Goal: Communication & Community: Answer question/provide support

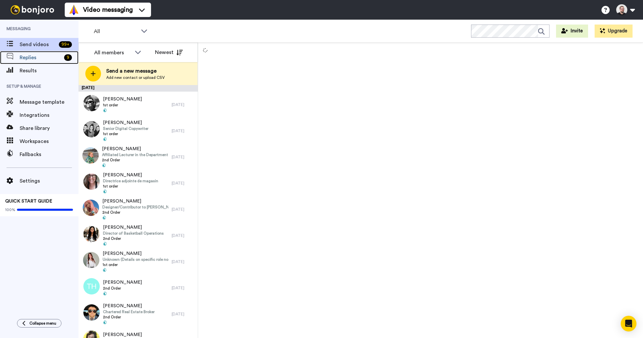
click at [50, 59] on span "Replies" at bounding box center [41, 58] width 42 height 8
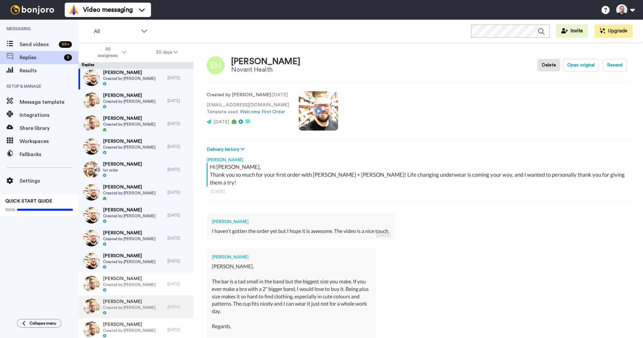
scroll to position [3, 0]
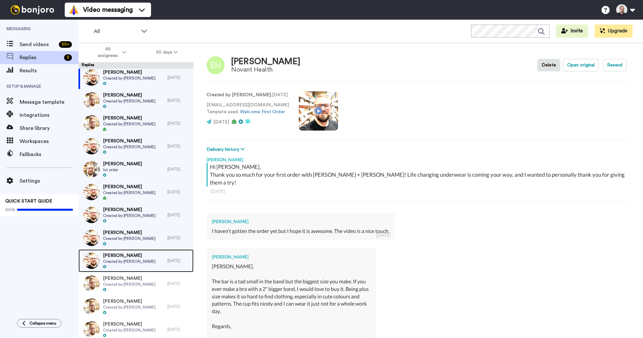
click at [131, 259] on span "Created by [PERSON_NAME]" at bounding box center [129, 261] width 53 height 5
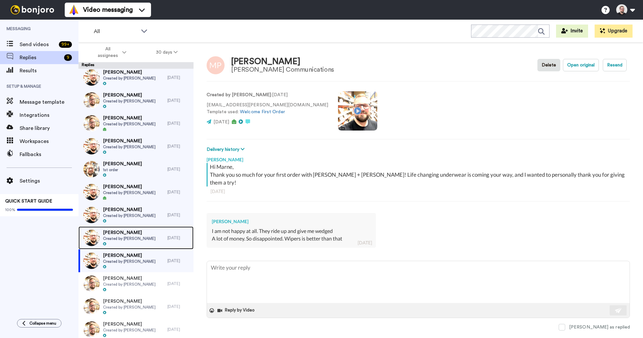
click at [130, 238] on span "Created by [PERSON_NAME]" at bounding box center [129, 238] width 53 height 5
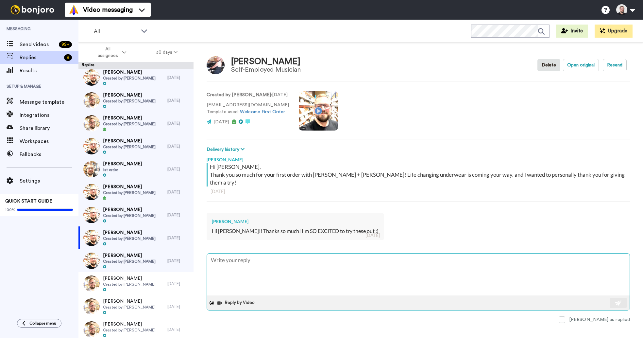
type textarea "x"
type textarea "H"
type textarea "x"
type textarea "Hey"
type textarea "x"
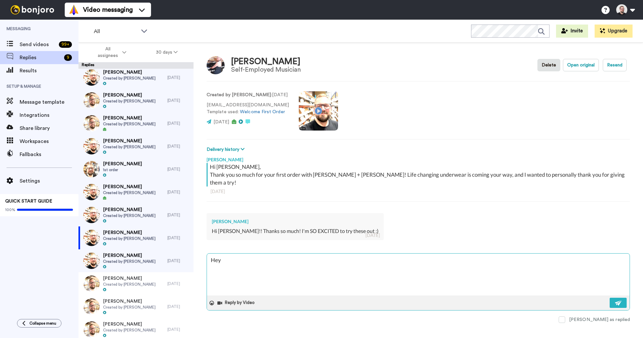
type textarea "Hey"
type textarea "x"
type textarea "Hey S"
type textarea "x"
type textarea "Hey So"
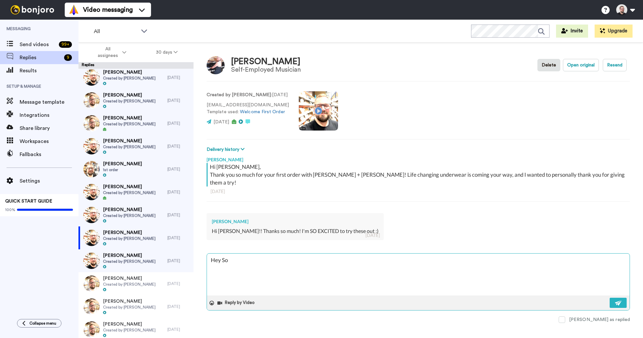
type textarea "x"
type textarea "Hey Sop"
type textarea "x"
type textarea "Hey Soph"
type textarea "x"
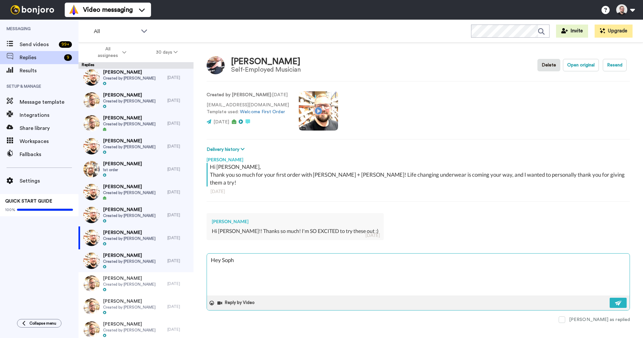
type textarea "Hey Sophi"
type textarea "x"
type textarea "Hey [PERSON_NAME]"
type textarea "x"
type textarea "Hey [PERSON_NAME],"
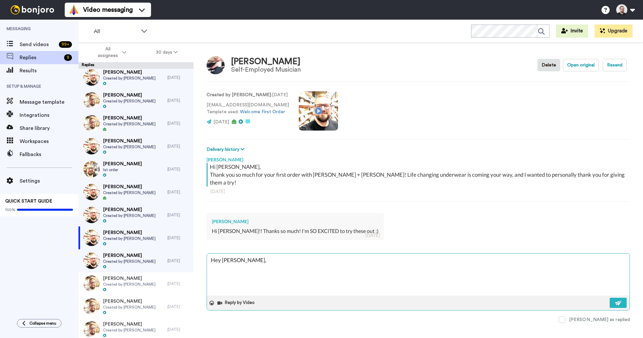
type textarea "x"
type textarea "Hey [PERSON_NAME],"
type textarea "x"
type textarea "Hey [PERSON_NAME],"
type textarea "x"
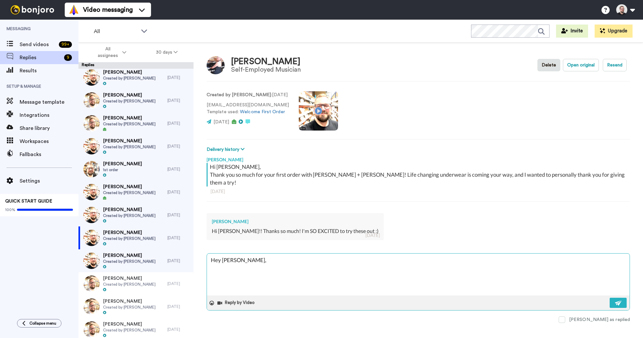
type textarea "Hey [PERSON_NAME],"
type textarea "x"
type textarea "Hey [PERSON_NAME], L"
type textarea "x"
type textarea "Hey [PERSON_NAME], Lo"
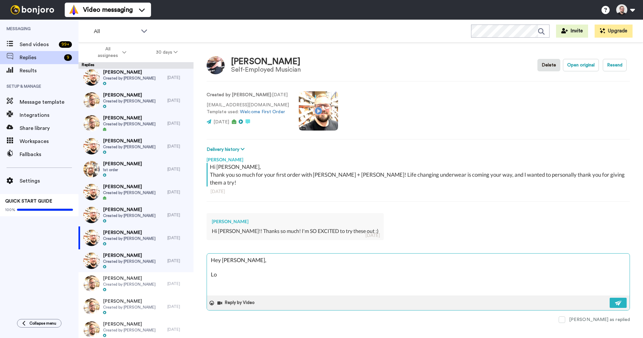
type textarea "x"
type textarea "Hey [PERSON_NAME], Lov"
type textarea "x"
type textarea "Hey [PERSON_NAME], Lovi"
type textarea "x"
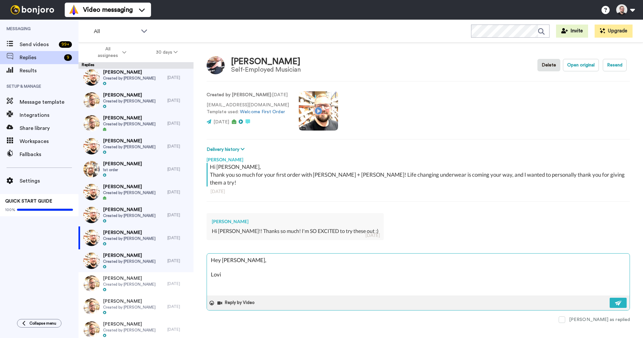
type textarea "Hey [PERSON_NAME], [GEOGRAPHIC_DATA]"
type textarea "x"
type textarea "Hey [PERSON_NAME], Loving"
type textarea "x"
type textarea "Hey [PERSON_NAME], Loving"
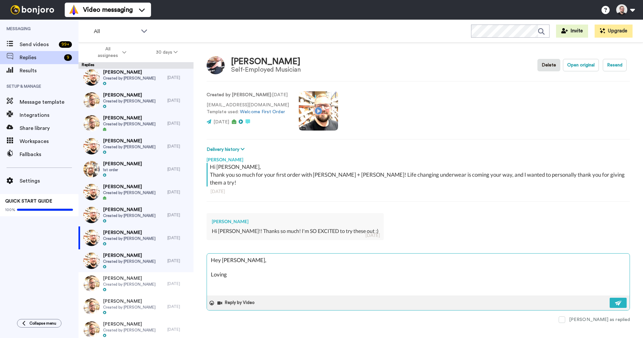
type textarea "x"
type textarea "Hey [PERSON_NAME], Loving t"
type textarea "x"
type textarea "Hey [PERSON_NAME], Loving th"
type textarea "x"
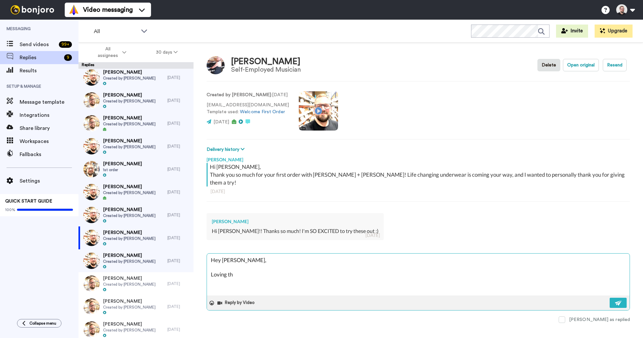
type textarea "Hey [PERSON_NAME], Loving the"
type textarea "x"
type textarea "Hey [PERSON_NAME], Loving the"
type textarea "x"
type textarea "Hey [PERSON_NAME], Loving the e"
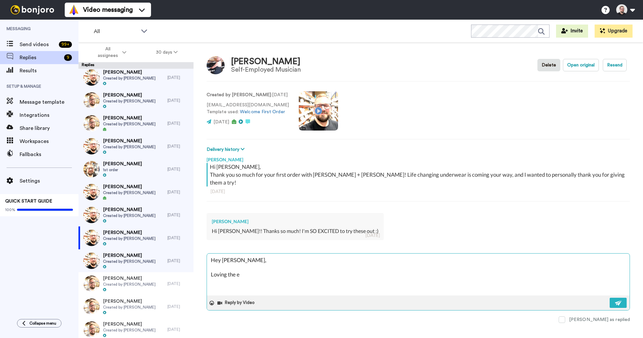
type textarea "x"
type textarea "Hey [PERSON_NAME], Loving the ex"
type textarea "x"
type textarea "Hey [PERSON_NAME], Loving the exc"
type textarea "x"
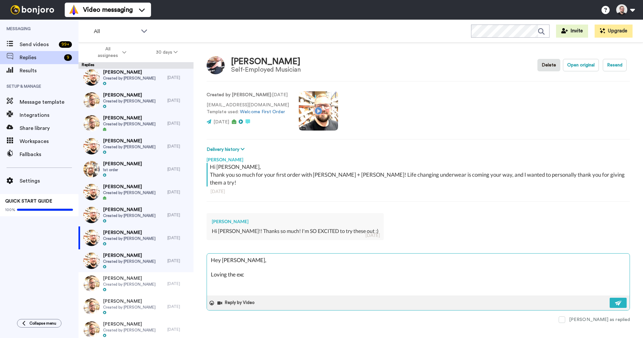
type textarea "Hey [PERSON_NAME], Loving the exci"
type textarea "x"
type textarea "Hey [PERSON_NAME], Loving the excit"
type textarea "x"
type textarea "Hey [PERSON_NAME], Loving the exciti"
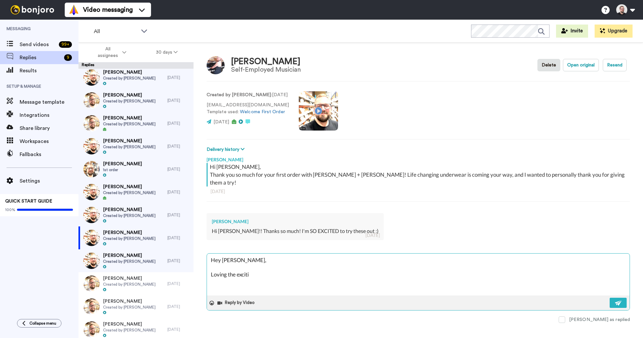
type textarea "x"
type textarea "Hey [PERSON_NAME], Loving the exciting"
type textarea "x"
type textarea "Hey [PERSON_NAME], Loving the excitin"
type textarea "x"
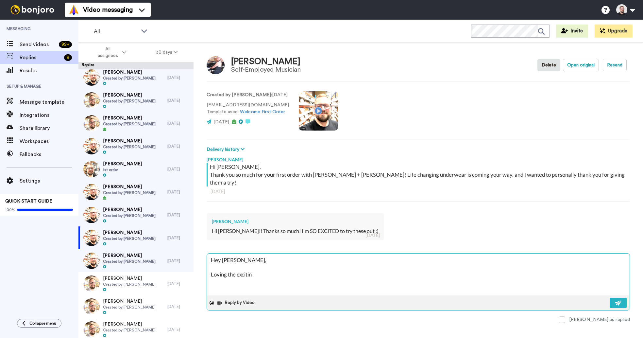
type textarea "Hey [PERSON_NAME], Loving the exciti"
type textarea "x"
type textarea "Hey [PERSON_NAME], Loving the excitim"
type textarea "x"
type textarea "Hey [PERSON_NAME], Loving the excitime"
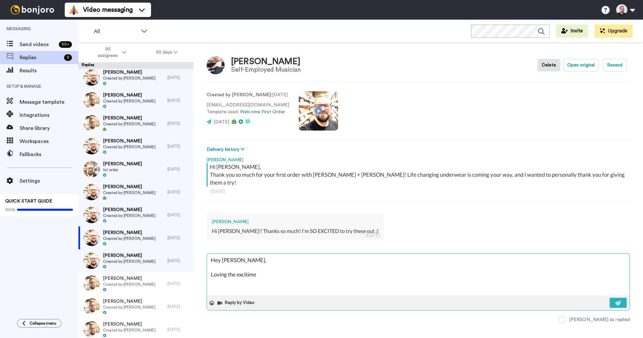
type textarea "x"
type textarea "Hey [PERSON_NAME], Loving the excitimen"
type textarea "x"
type textarea "Hey [PERSON_NAME], Loving the excitime"
type textarea "x"
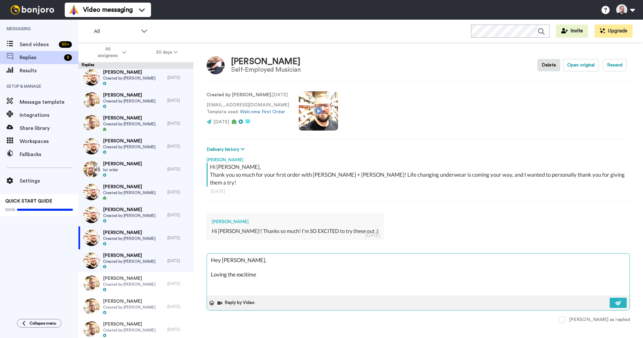
type textarea "Hey [PERSON_NAME], Loving the excitim"
type textarea "x"
type textarea "Hey [PERSON_NAME], Loving the exciti"
type textarea "x"
type textarea "Hey [PERSON_NAME], Loving the excit"
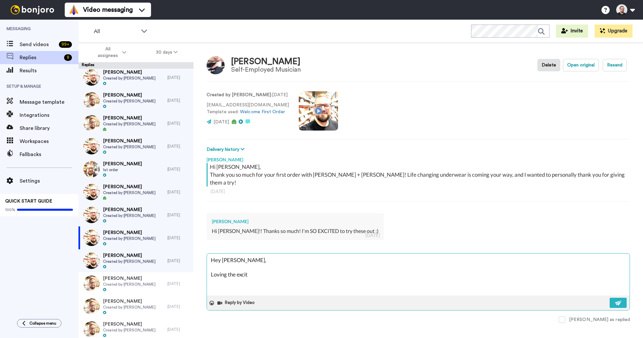
type textarea "x"
type textarea "Hey [PERSON_NAME], Loving the excitm"
type textarea "x"
type textarea "Hey [PERSON_NAME], Loving the excitme"
type textarea "x"
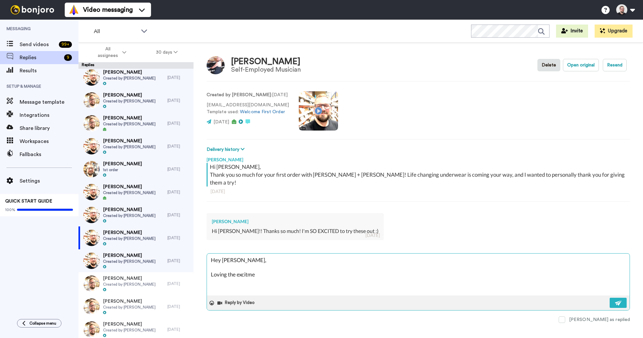
type textarea "Hey [PERSON_NAME], Loving the excitmen"
type textarea "x"
type textarea "Hey [PERSON_NAME], Loving the excitment"
type textarea "x"
type textarea "Hey [PERSON_NAME], Loving the excitment!"
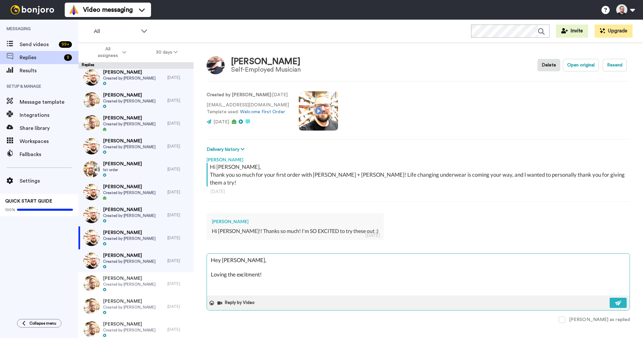
type textarea "x"
type textarea "Hey [PERSON_NAME], Loving the excitment!"
type textarea "x"
type textarea "Hey [PERSON_NAME], Loving the excitment!"
type textarea "x"
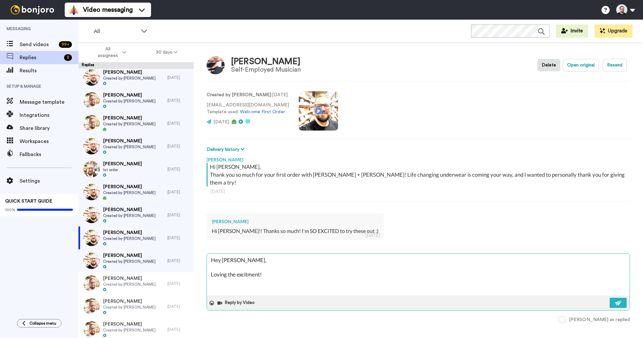
type textarea "Hey [PERSON_NAME], Loving the excitment"
type textarea "x"
type textarea "Hey [PERSON_NAME], Loving the excitmen"
type textarea "x"
type textarea "Hey [PERSON_NAME], Loving the excitme"
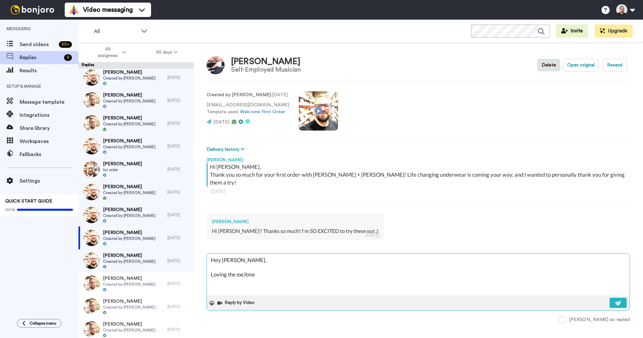
type textarea "x"
type textarea "Hey [PERSON_NAME], Loving the excitm"
type textarea "x"
type textarea "Hey [PERSON_NAME], Loving the excit"
type textarea "x"
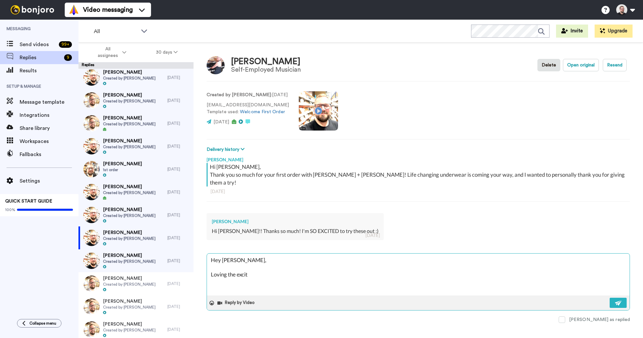
type textarea "Hey [PERSON_NAME], Loving the excite"
type textarea "x"
type textarea "Hey [PERSON_NAME], Loving the excitem"
type textarea "x"
type textarea "Hey [PERSON_NAME], Loving the exciteme"
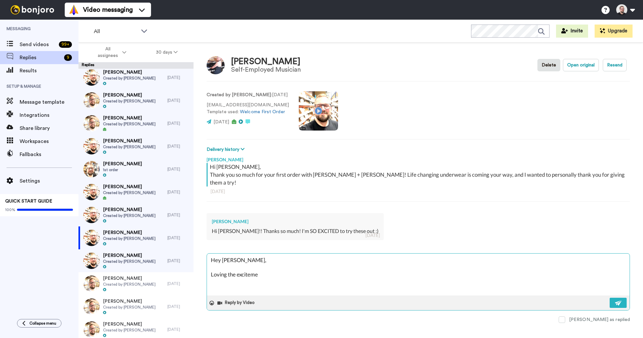
type textarea "x"
type textarea "Hey [PERSON_NAME], Loving the excitemen"
type textarea "x"
type textarea "Hey [PERSON_NAME], Loving the excitement"
type textarea "x"
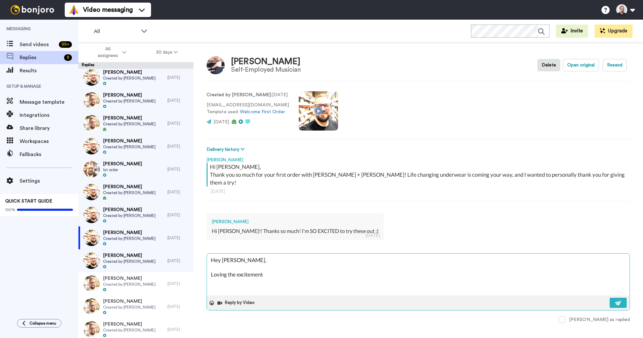
type textarea "Hey [PERSON_NAME], Loving the excitement!"
type textarea "x"
type textarea "Hey [PERSON_NAME], Loving the excitement!"
type textarea "x"
type textarea "Hey [PERSON_NAME], Loving the excitement! I"
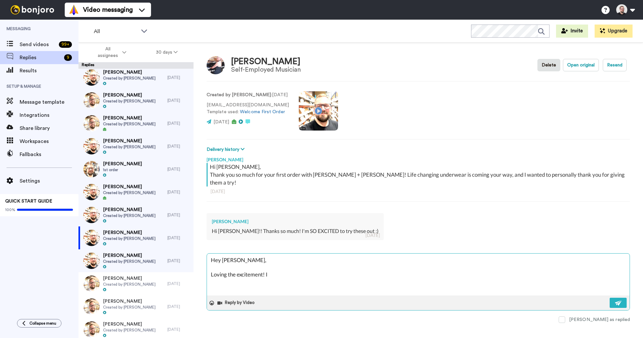
type textarea "x"
type textarea "Hey [PERSON_NAME], Loving the excitement! I"
type textarea "x"
type textarea "Hey [PERSON_NAME], Loving the excitement! I h"
type textarea "x"
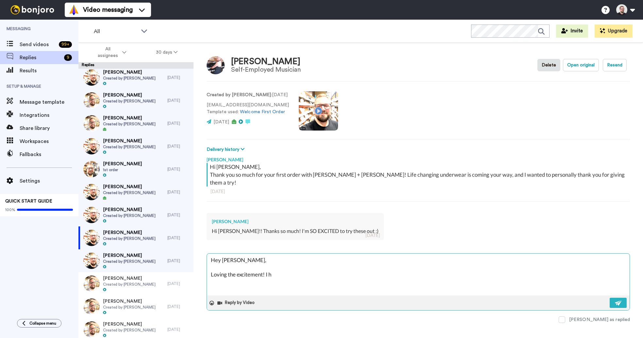
type textarea "Hey [PERSON_NAME], Loving the excitement! I hn"
type textarea "x"
type textarea "Hey [PERSON_NAME], Loving the excitement! I hno"
type textarea "x"
type textarea "Hey [PERSON_NAME], Loving the excitement! I hnope"
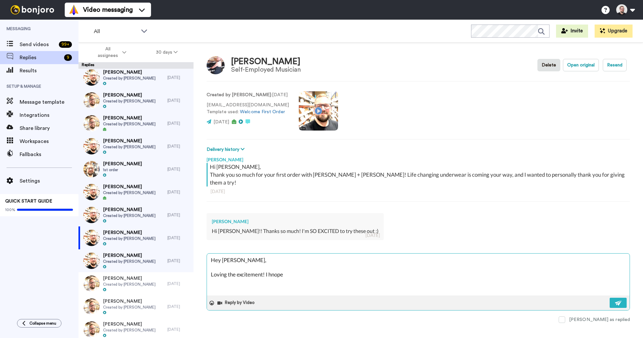
type textarea "x"
type textarea "Hey [PERSON_NAME], Loving the excitement! I hnop"
type textarea "x"
type textarea "Hey [PERSON_NAME], Loving the excitement! I hno"
type textarea "x"
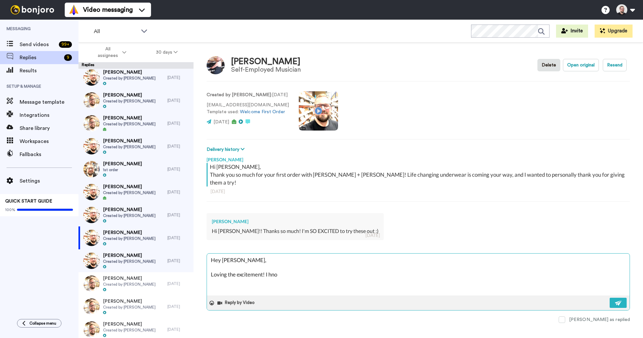
type textarea "Hey [PERSON_NAME], Loving the excitement! I hn"
type textarea "x"
type textarea "Hey [PERSON_NAME], Loving the excitement! I h"
type textarea "x"
type textarea "Hey [PERSON_NAME], Loving the excitement! I ho"
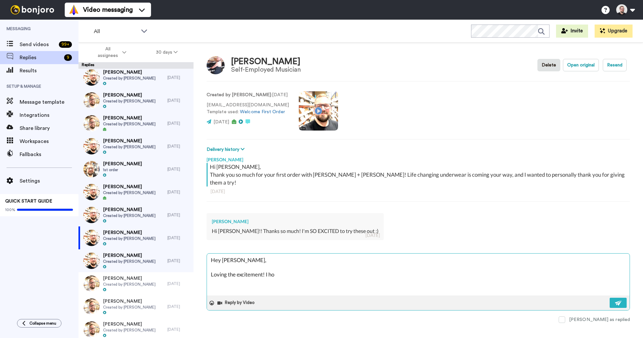
type textarea "x"
type textarea "Hey [PERSON_NAME], Loving the excitement! I hop"
type textarea "x"
type textarea "Hey [PERSON_NAME], Loving the excitement! I hope"
type textarea "x"
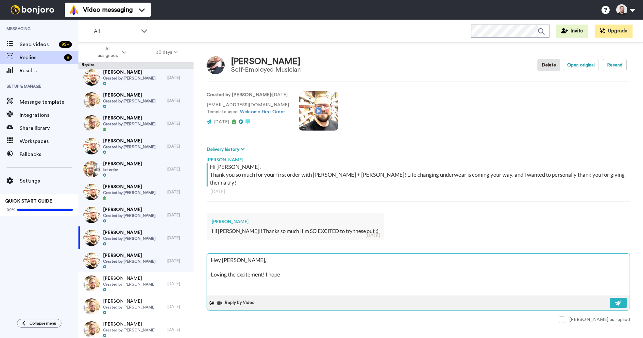
type textarea "Hey [PERSON_NAME], Loving the excitement! I hope y"
type textarea "x"
type textarea "Hey [PERSON_NAME], Loving the excitement! I hope yo"
type textarea "x"
type textarea "Hey [PERSON_NAME], Loving the excitement! I hope you"
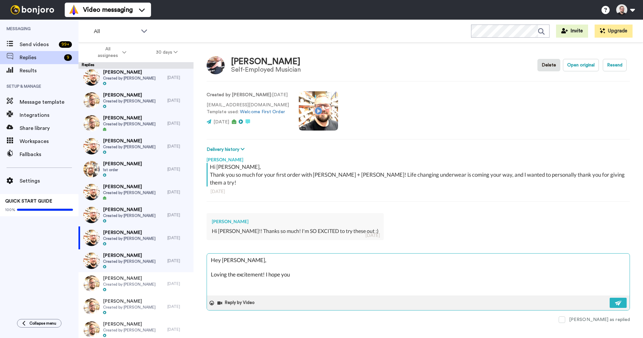
type textarea "x"
type textarea "Hey [PERSON_NAME], Loving the excitement! I hope you'"
type textarea "x"
type textarea "Hey [PERSON_NAME], Loving the excitement! I hope you'v"
type textarea "x"
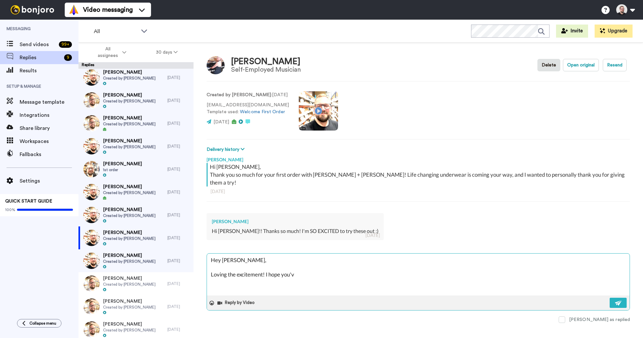
type textarea "Hey [PERSON_NAME], Loving the excitement! I hope you've"
type textarea "x"
type textarea "Hey [PERSON_NAME], Loving the excitement! I hope you've"
type textarea "x"
type textarea "Hey [PERSON_NAME], Loving the excitement! I hope you've r"
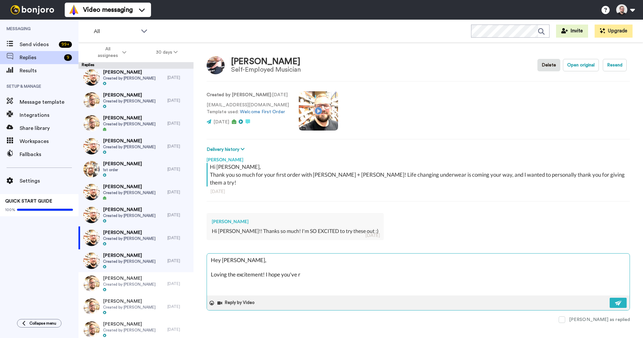
type textarea "x"
type textarea "Hey [PERSON_NAME], Loving the excitement! I hope you've re"
type textarea "x"
type textarea "Hey [PERSON_NAME], Loving the excitement! I hope you've rec"
type textarea "x"
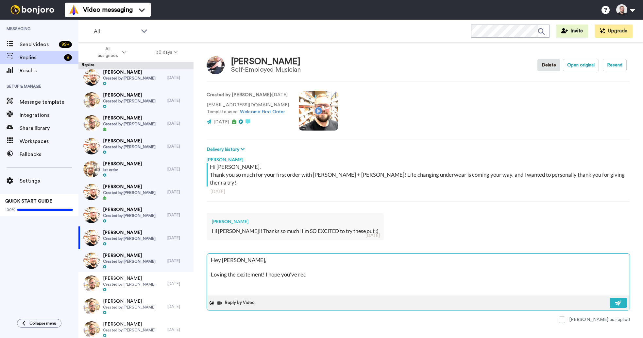
type textarea "Hey [PERSON_NAME], Loving the excitement! I hope you've rece"
type textarea "x"
type textarea "Hey [PERSON_NAME], Loving the excitement! I hope you've receiv"
type textarea "x"
type textarea "Hey [PERSON_NAME], Loving the excitement! I hope you've receive"
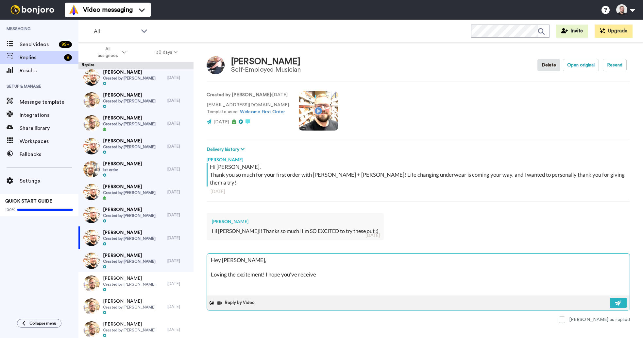
type textarea "x"
type textarea "Hey [PERSON_NAME], Loving the excitement! I hope you've received"
type textarea "x"
type textarea "Hey [PERSON_NAME], Loving the excitement! I hope you've received"
type textarea "x"
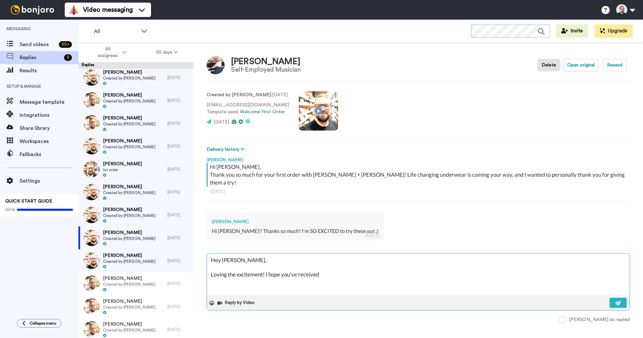
type textarea "Hey [PERSON_NAME], Loving the excitement! I hope you've received y"
type textarea "x"
type textarea "Hey [PERSON_NAME], Loving the excitement! I hope you've received yo"
type textarea "x"
type textarea "Hey [PERSON_NAME], Loving the excitement! I hope you've received you"
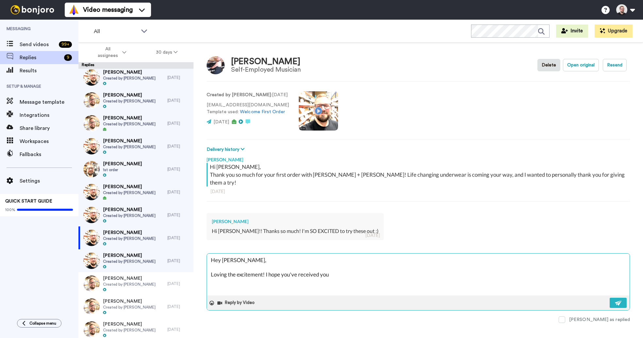
type textarea "x"
type textarea "Hey [PERSON_NAME], Loving the excitement! I hope you've received your"
type textarea "x"
type textarea "Hey [PERSON_NAME], Loving the excitement! I hope you've received your"
type textarea "x"
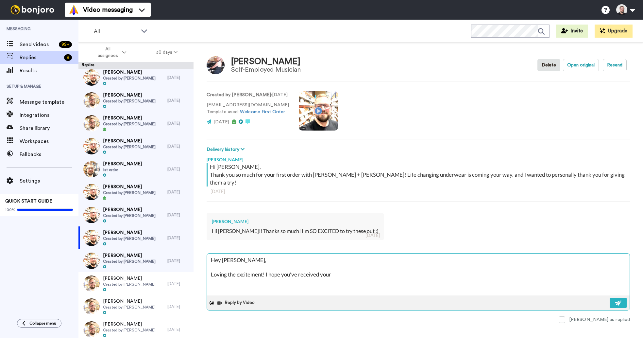
type textarea "Hey [PERSON_NAME], Loving the excitement! I hope you've received your o"
type textarea "x"
type textarea "Hey [PERSON_NAME], Loving the excitement! I hope you've received your or"
type textarea "x"
type textarea "Hey [PERSON_NAME], Loving the excitement! I hope you've received your ord"
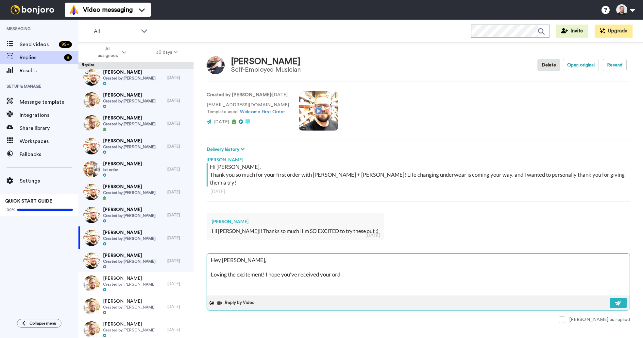
type textarea "x"
type textarea "Hey [PERSON_NAME], Loving the excitement! I hope you've received your orde"
type textarea "x"
type textarea "Hey [PERSON_NAME], Loving the excitement! I hope you've received your order"
type textarea "x"
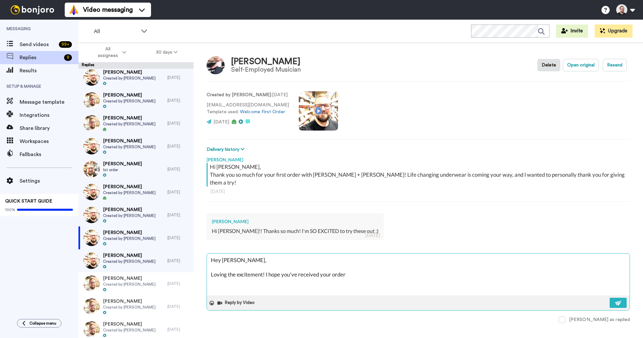
type textarea "Hey [PERSON_NAME], Loving the excitement! I hope you've received your order"
type textarea "x"
type textarea "Hey [PERSON_NAME], Loving the excitement! I hope you've received your order a"
type textarea "x"
type textarea "Hey [PERSON_NAME], Loving the excitement! I hope you've received your order an"
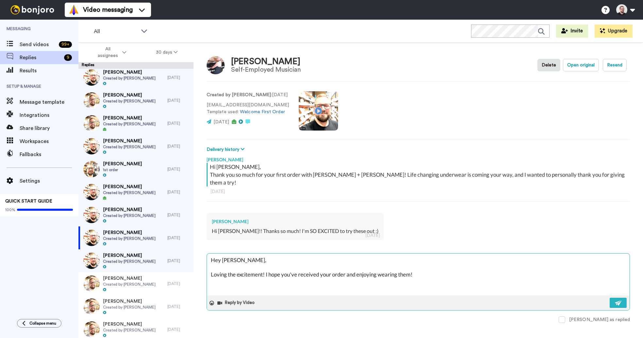
click at [226, 266] on textarea "Hey [PERSON_NAME], Loving the excitement! I hope you've received your order and…" at bounding box center [418, 274] width 423 height 42
click at [261, 267] on textarea "Hey [PERSON_NAME], Love the excitement! I hope you've received your order and e…" at bounding box center [418, 274] width 423 height 42
click at [431, 267] on textarea "Hey [PERSON_NAME], Love the excitement and I hope you've received your order an…" at bounding box center [418, 274] width 423 height 42
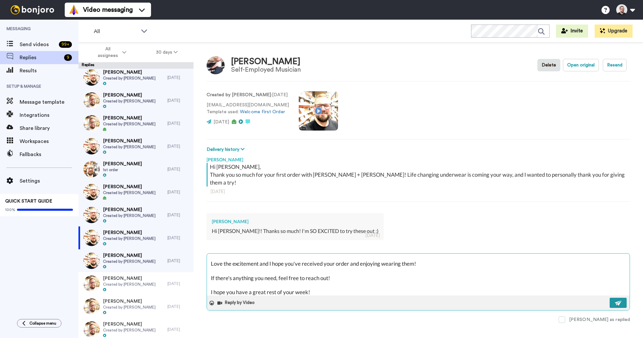
click at [618, 300] on img at bounding box center [618, 302] width 7 height 5
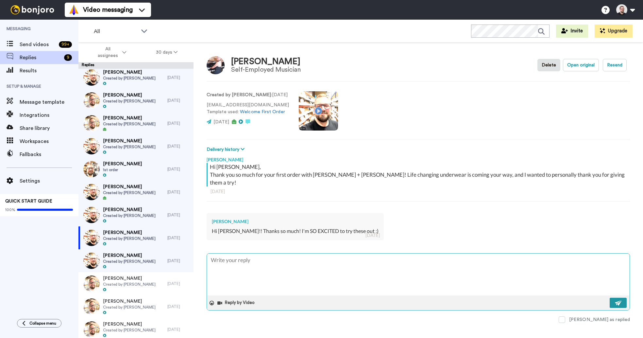
scroll to position [0, 0]
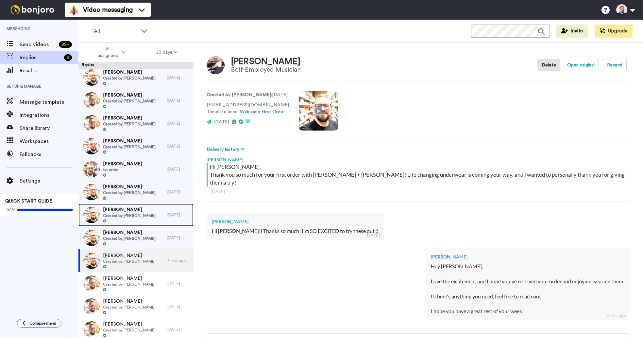
click at [140, 214] on span "Created by [PERSON_NAME]" at bounding box center [129, 215] width 53 height 5
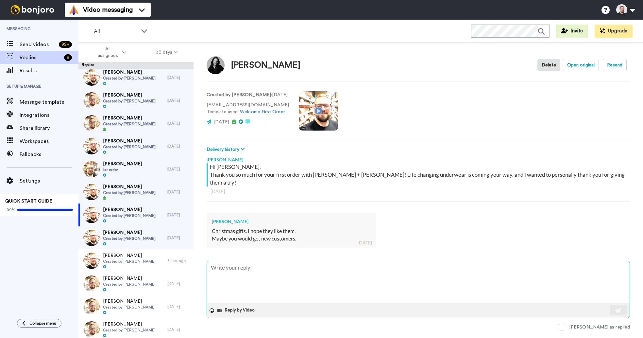
click at [312, 261] on textarea at bounding box center [418, 282] width 423 height 42
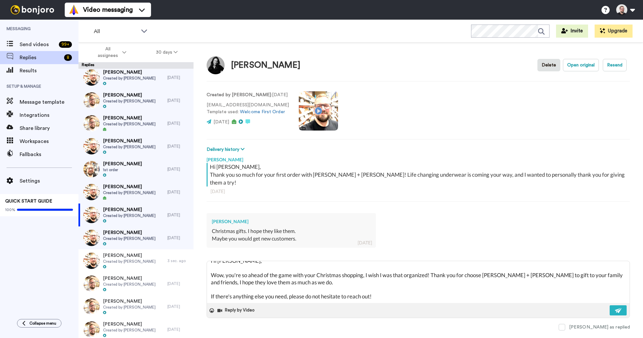
scroll to position [18, 0]
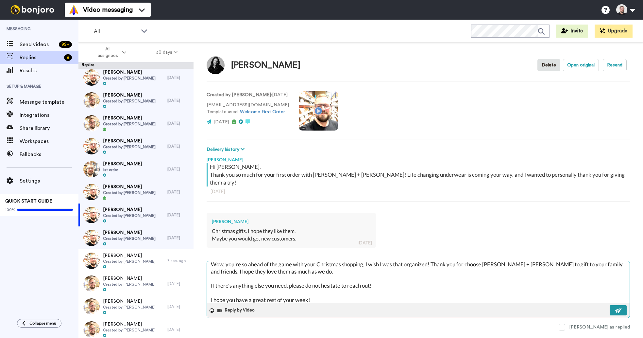
click at [623, 305] on button at bounding box center [618, 310] width 17 height 10
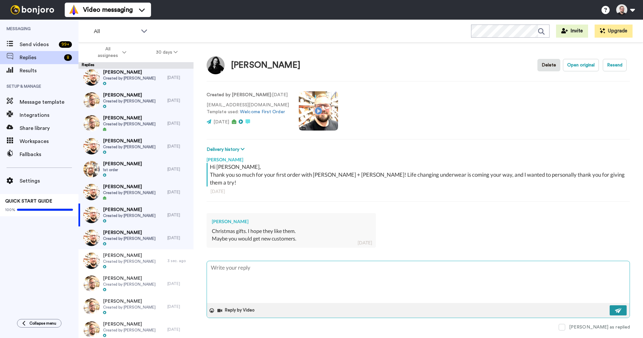
scroll to position [0, 0]
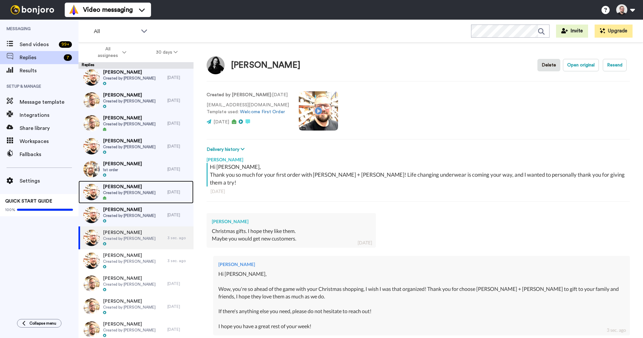
click at [139, 194] on span "Created by [PERSON_NAME]" at bounding box center [129, 192] width 53 height 5
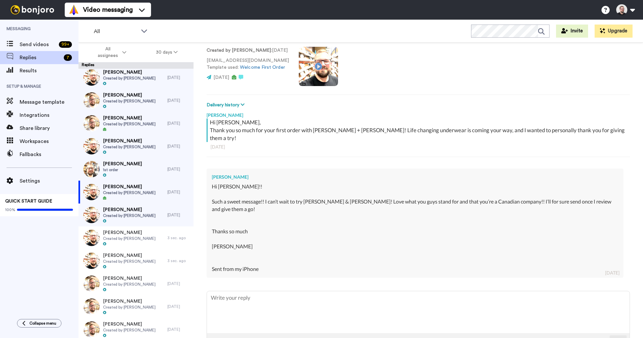
scroll to position [52, 0]
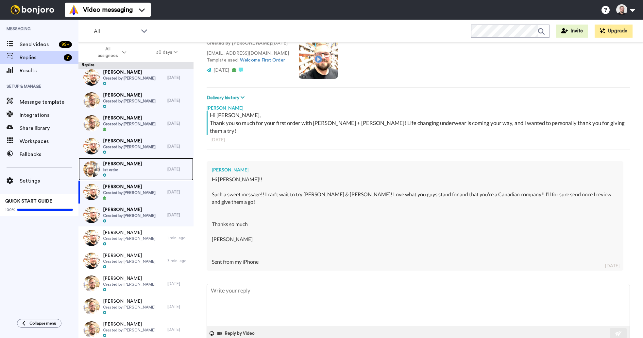
click at [129, 163] on span "[PERSON_NAME]" at bounding box center [122, 164] width 39 height 7
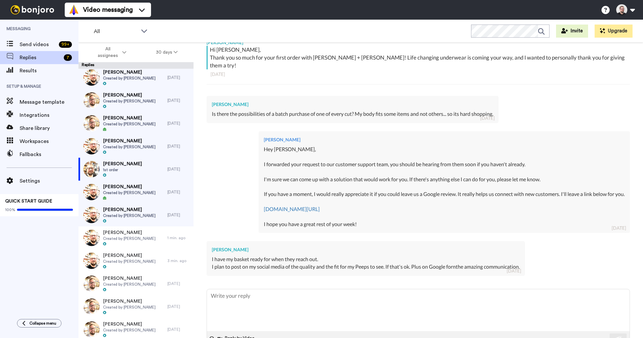
scroll to position [130, 0]
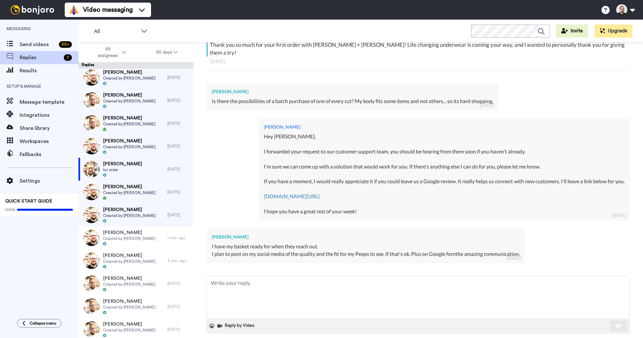
click at [566, 338] on span at bounding box center [562, 342] width 7 height 7
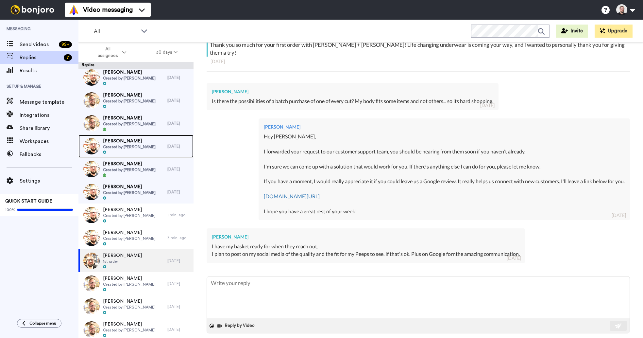
click at [143, 148] on span "Created by [PERSON_NAME]" at bounding box center [129, 146] width 53 height 5
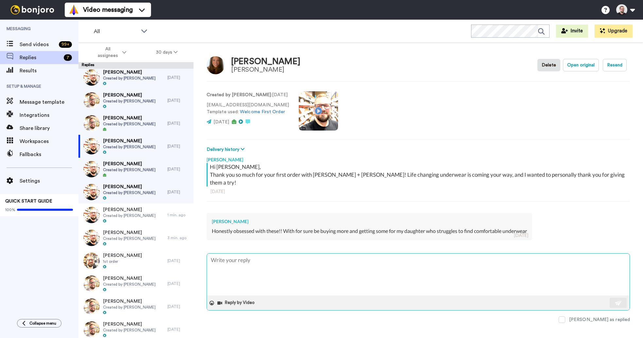
click at [292, 253] on textarea at bounding box center [418, 274] width 423 height 42
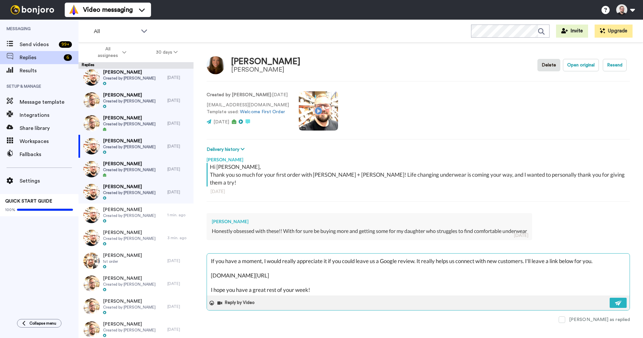
scroll to position [43, 0]
click at [616, 300] on img at bounding box center [618, 302] width 7 height 5
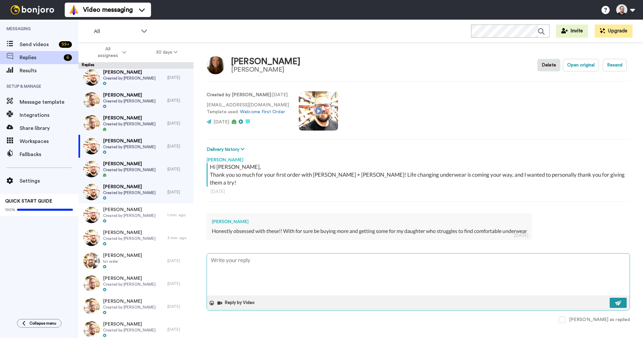
scroll to position [0, 0]
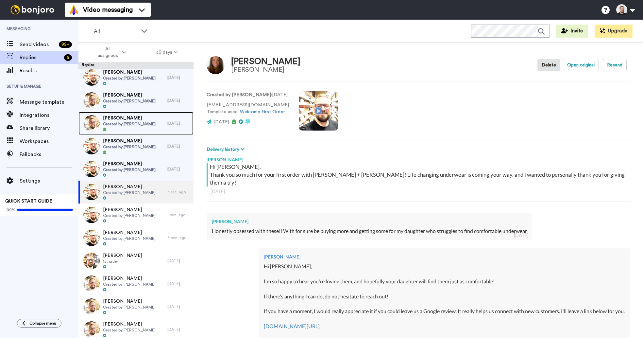
click at [135, 121] on span "Created by [PERSON_NAME]" at bounding box center [129, 123] width 53 height 5
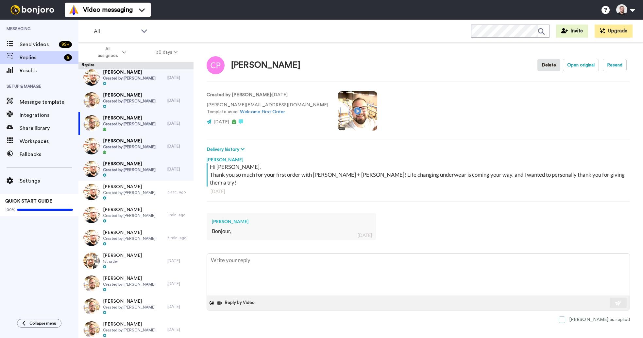
click at [566, 316] on span at bounding box center [562, 319] width 7 height 7
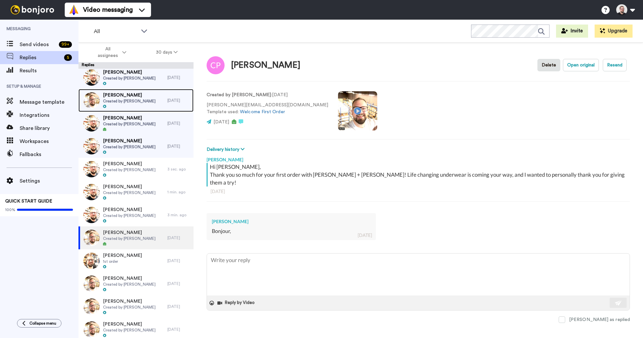
click at [127, 99] on span "Created by [PERSON_NAME]" at bounding box center [129, 100] width 53 height 5
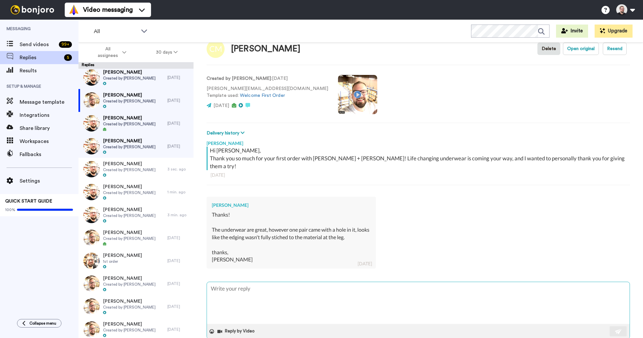
scroll to position [22, 0]
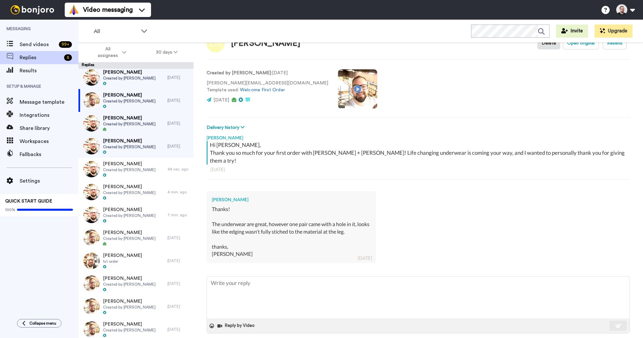
click at [404, 233] on div "[PERSON_NAME] Thanks! The underwear are great, however one pair came with a hol…" at bounding box center [419, 226] width 424 height 80
click at [229, 246] on div "Thanks! The underwear are great, however one pair came with a hole in it, looks…" at bounding box center [291, 231] width 159 height 52
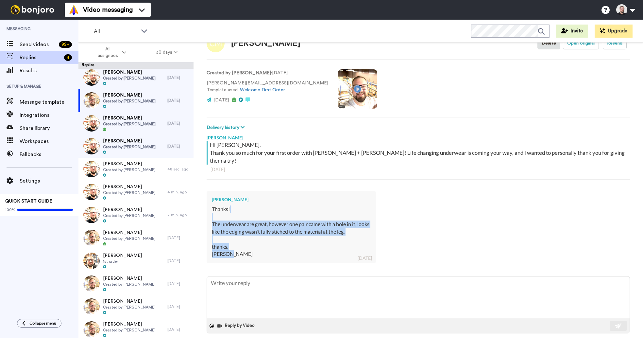
drag, startPoint x: 230, startPoint y: 247, endPoint x: 207, endPoint y: 212, distance: 42.1
click at [207, 212] on div "[PERSON_NAME] Thanks! The underwear are great, however one pair came with a hol…" at bounding box center [291, 227] width 169 height 72
copy div "The underwear are great, however one pair came with a hole in it, looks like th…"
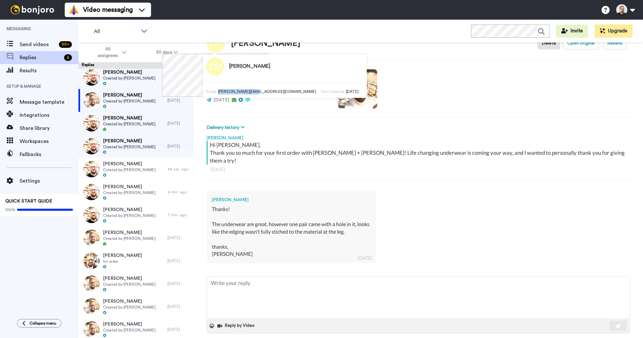
drag, startPoint x: 203, startPoint y: 92, endPoint x: 238, endPoint y: 92, distance: 34.3
click at [238, 92] on span "[PERSON_NAME][EMAIL_ADDRESS][DOMAIN_NAME]" at bounding box center [267, 92] width 98 height 4
copy span "[PERSON_NAME][EMAIL_ADDRESS][DOMAIN_NAME]"
click at [141, 80] on span "Created by [PERSON_NAME]" at bounding box center [129, 78] width 53 height 5
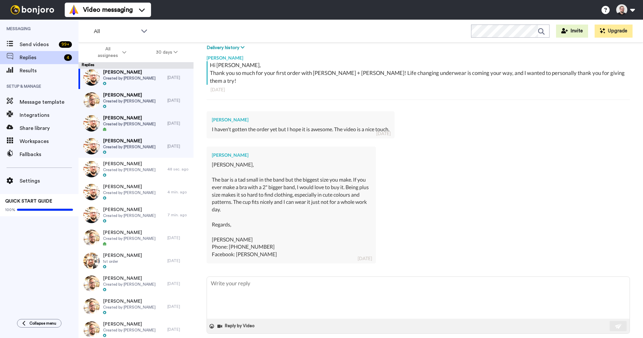
scroll to position [102, 0]
click at [334, 276] on textarea at bounding box center [418, 297] width 423 height 42
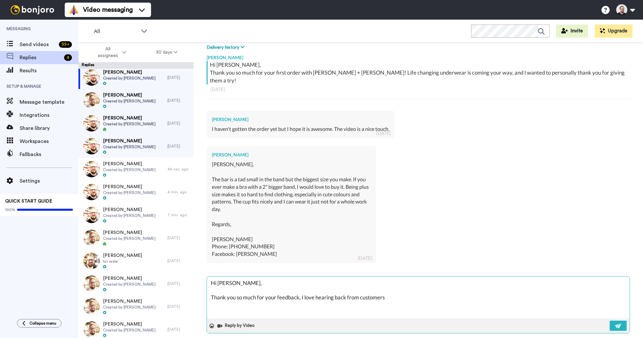
drag, startPoint x: 303, startPoint y: 289, endPoint x: 208, endPoint y: 289, distance: 95.2
click at [208, 289] on textarea "Hi [PERSON_NAME], Thank you so much for your feedback, I love hearing back from…" at bounding box center [418, 297] width 423 height 42
click at [321, 288] on textarea "Hi [PERSON_NAME], I love hearing back from customers" at bounding box center [418, 297] width 423 height 42
drag, startPoint x: 316, startPoint y: 290, endPoint x: 211, endPoint y: 290, distance: 104.7
click at [211, 290] on textarea "Hi [PERSON_NAME], I love hearing back from customers" at bounding box center [418, 297] width 423 height 42
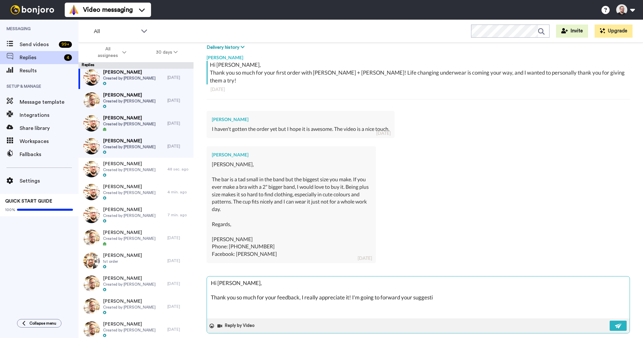
drag, startPoint x: 435, startPoint y: 287, endPoint x: 362, endPoint y: 289, distance: 73.3
click at [362, 289] on textarea "Hi [PERSON_NAME], Thank you so much for your feedback, I really appreciate it! …" at bounding box center [418, 297] width 423 height 42
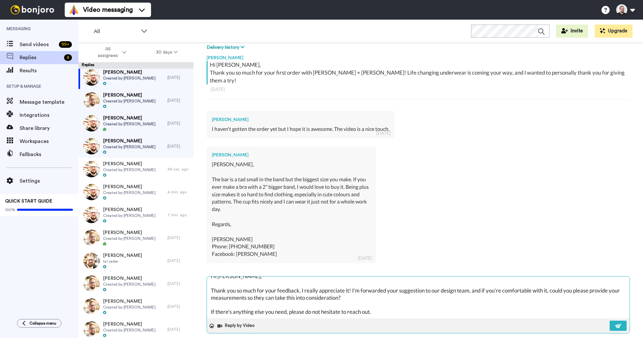
scroll to position [18, 0]
paste textarea "I hope you have a great rest of your week!"
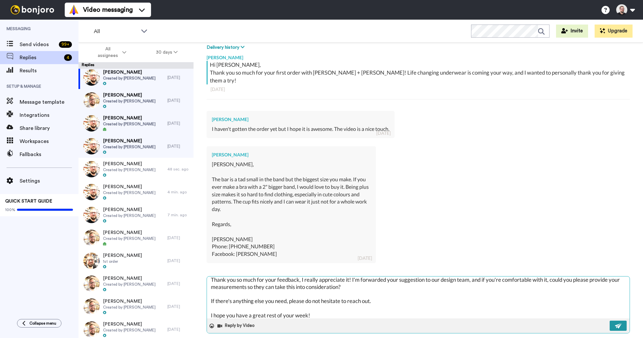
click at [610, 321] on button at bounding box center [618, 326] width 17 height 10
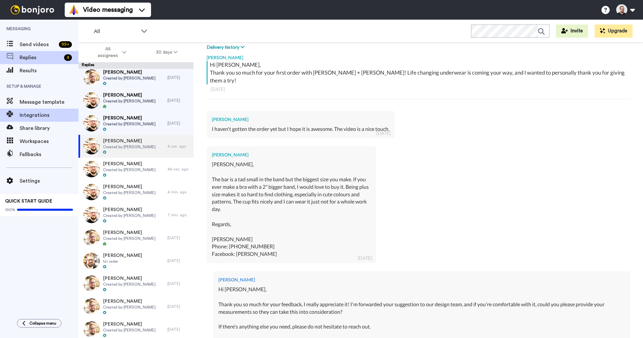
scroll to position [0, 0]
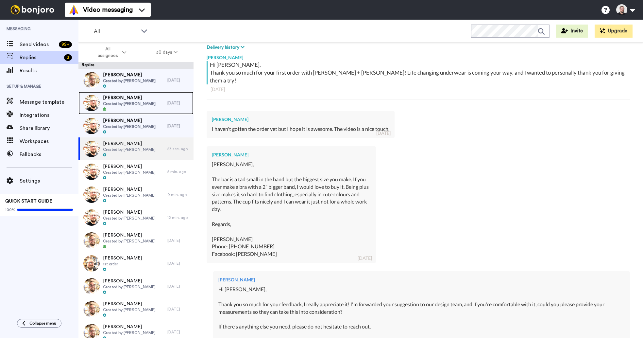
click at [129, 105] on span "Created by [PERSON_NAME]" at bounding box center [129, 103] width 53 height 5
